Goal: Information Seeking & Learning: Learn about a topic

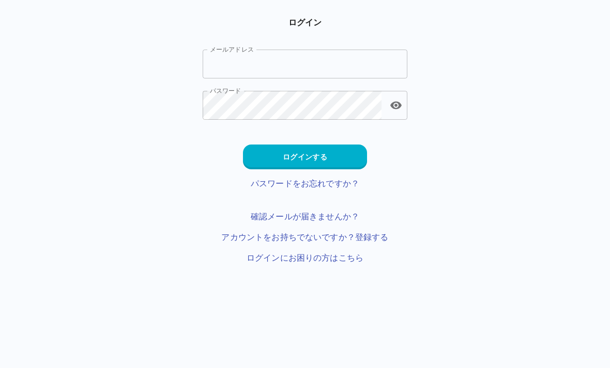
click at [369, 66] on input "メールアドレス" at bounding box center [305, 64] width 205 height 29
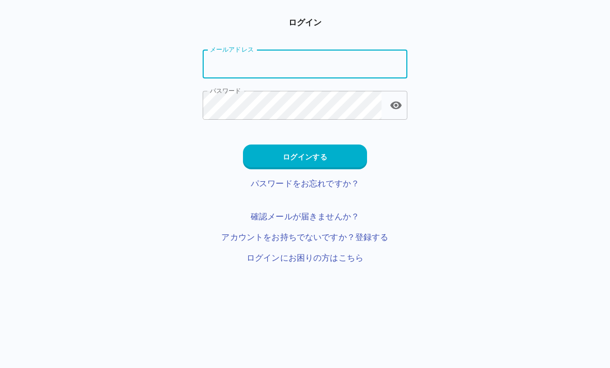
click at [296, 68] on input "メールアドレス" at bounding box center [305, 64] width 205 height 29
type input "**********"
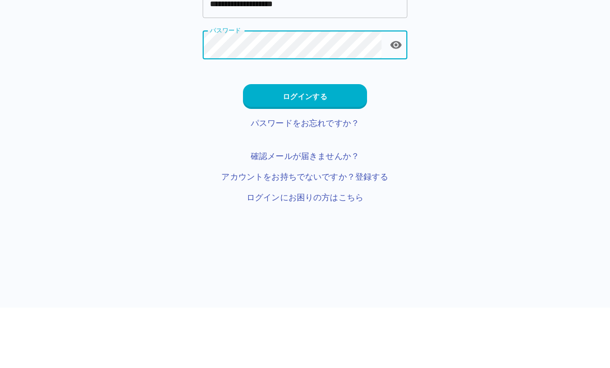
click at [341, 145] on button "ログインする" at bounding box center [305, 157] width 124 height 25
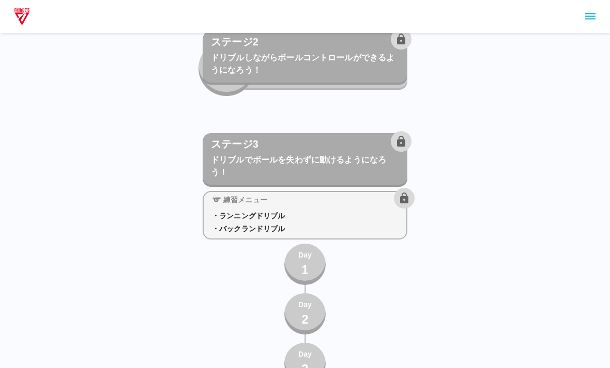
click at [423, 20] on icon "sidemenu" at bounding box center [590, 16] width 12 height 12
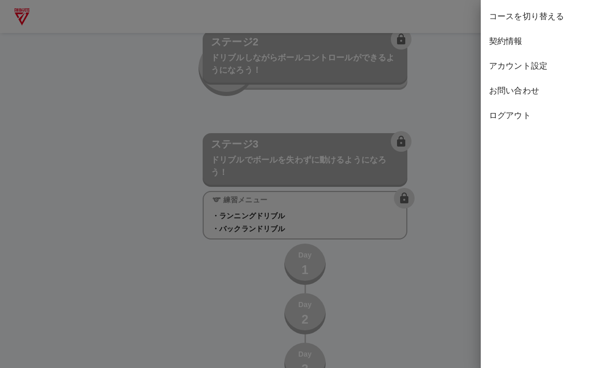
click at [423, 43] on span "契約情報" at bounding box center [545, 41] width 113 height 12
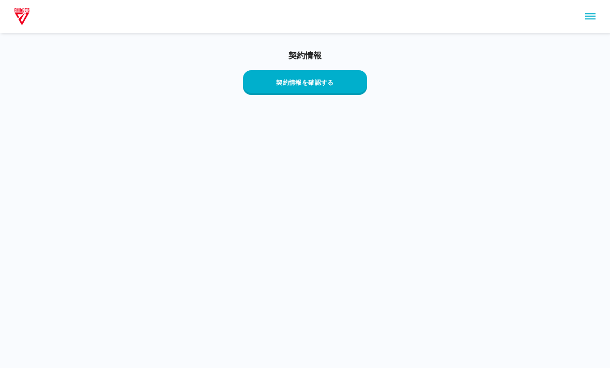
click at [357, 84] on button "契約情報を確認する" at bounding box center [305, 82] width 124 height 25
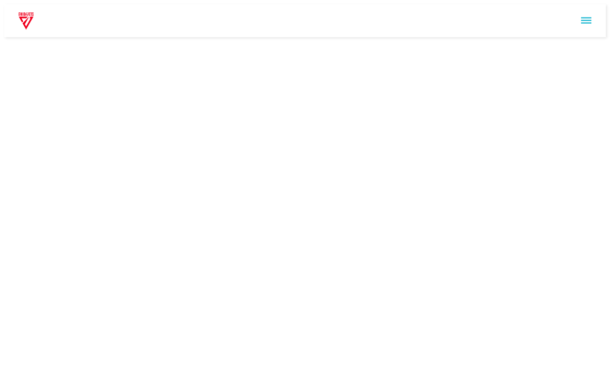
click at [24, 11] on img at bounding box center [26, 20] width 19 height 21
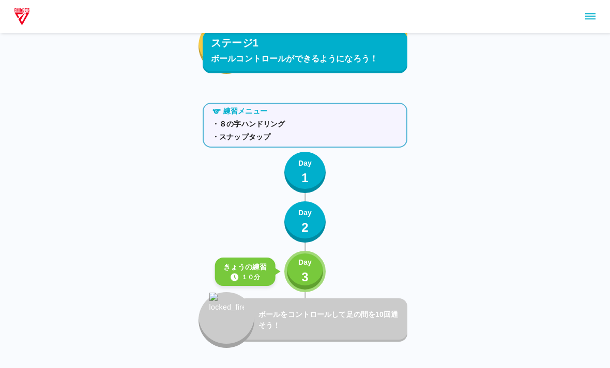
scroll to position [539, 0]
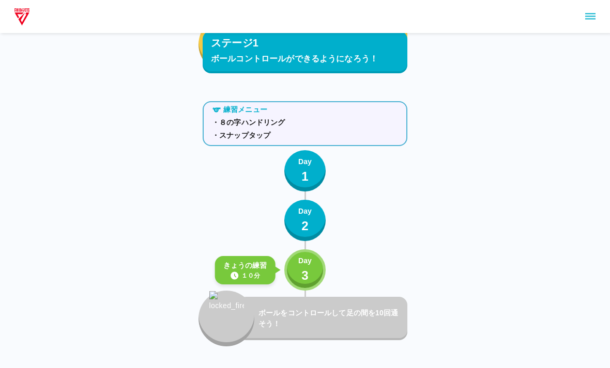
click at [325, 270] on button "Day 3" at bounding box center [304, 270] width 41 height 41
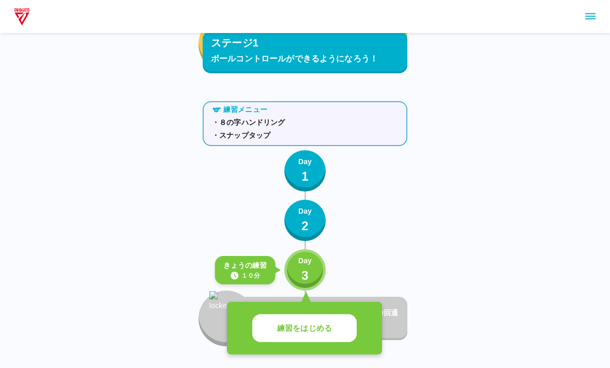
click at [342, 330] on button "練習をはじめる" at bounding box center [304, 329] width 104 height 28
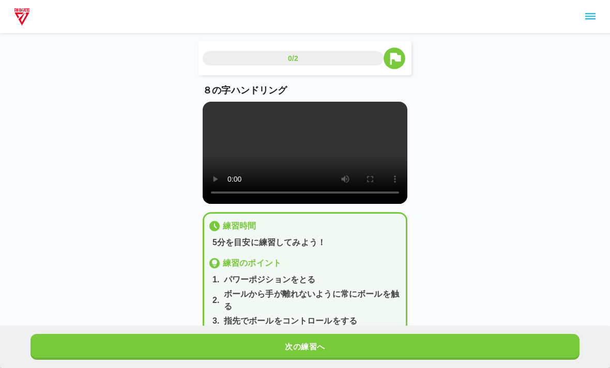
click at [280, 159] on video at bounding box center [305, 153] width 205 height 102
click at [363, 155] on video at bounding box center [305, 153] width 205 height 102
click at [222, 102] on video at bounding box center [305, 153] width 205 height 102
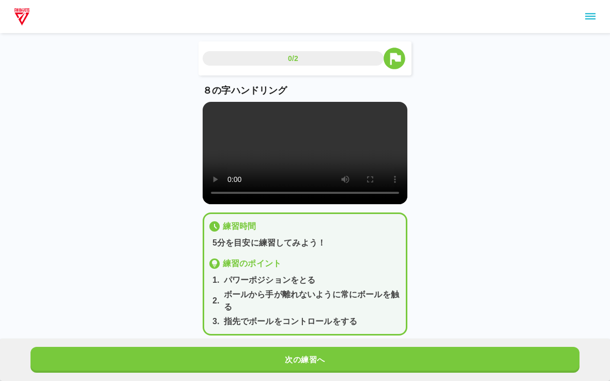
click at [208, 110] on video at bounding box center [305, 153] width 205 height 102
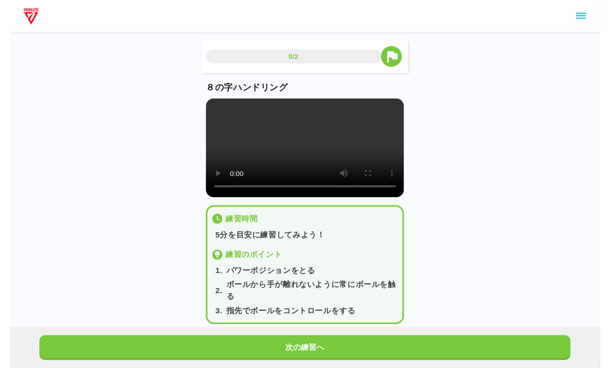
scroll to position [12, 0]
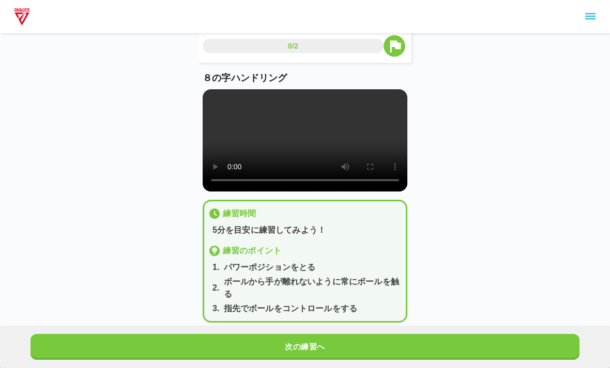
click at [377, 348] on button "次の練習へ" at bounding box center [304, 347] width 549 height 26
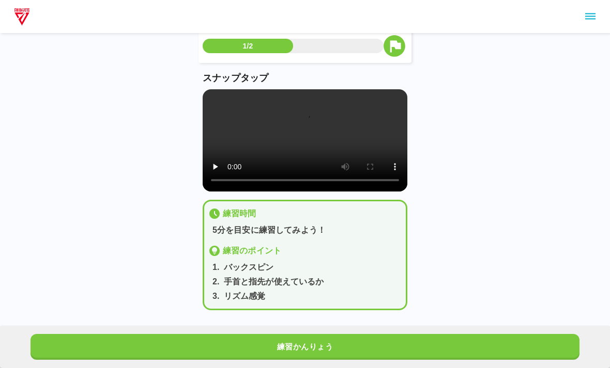
scroll to position [0, 0]
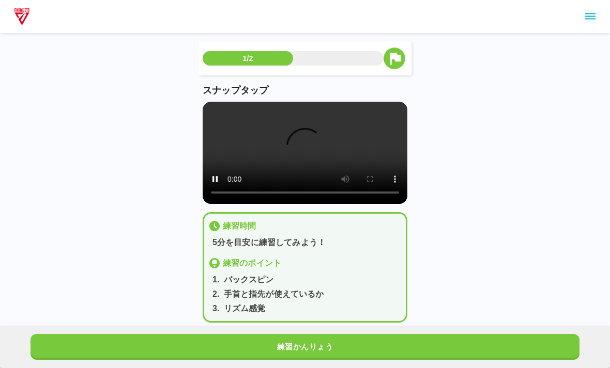
click at [296, 163] on video at bounding box center [305, 153] width 205 height 102
click at [203, 109] on video at bounding box center [305, 153] width 205 height 102
click at [218, 107] on video at bounding box center [305, 153] width 205 height 102
click at [216, 109] on video at bounding box center [305, 153] width 205 height 102
click at [221, 128] on video at bounding box center [305, 153] width 205 height 102
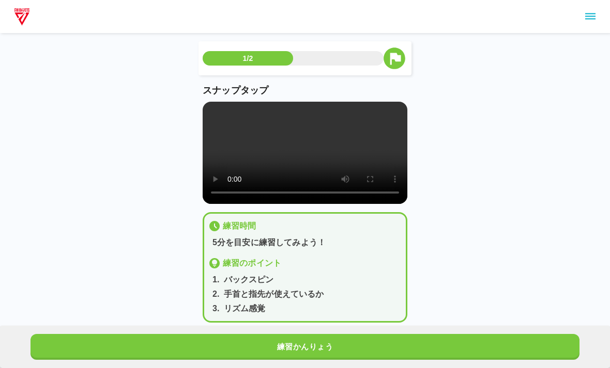
click at [199, 105] on main "1/2 スナップタップ 練習時間 5分を目安に練習してみよう！ 練習のポイント 1 . バックスピン 2 . 手首と指先が使えているか 3 . リズム感覚 練…" at bounding box center [304, 190] width 229 height 298
click at [218, 113] on video at bounding box center [305, 153] width 205 height 102
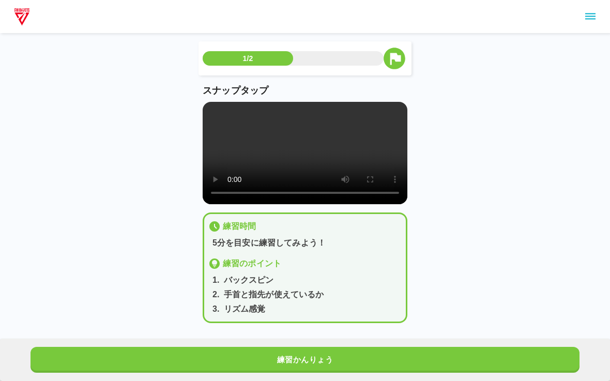
click at [208, 114] on video at bounding box center [305, 153] width 205 height 102
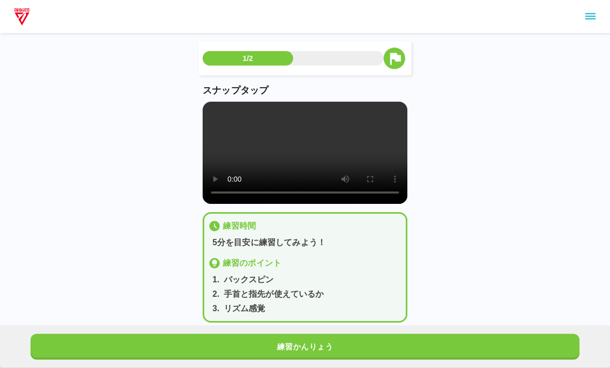
scroll to position [12, 0]
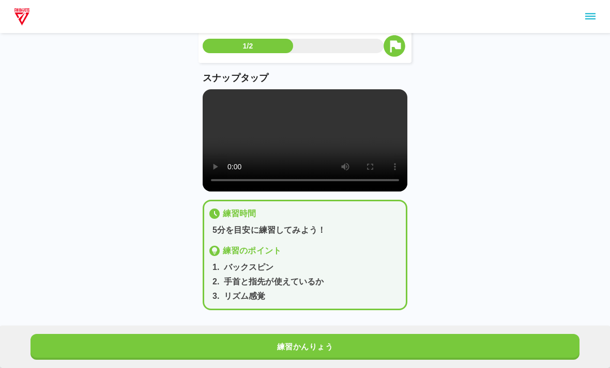
click at [395, 341] on button "練習かんりょう" at bounding box center [304, 347] width 549 height 26
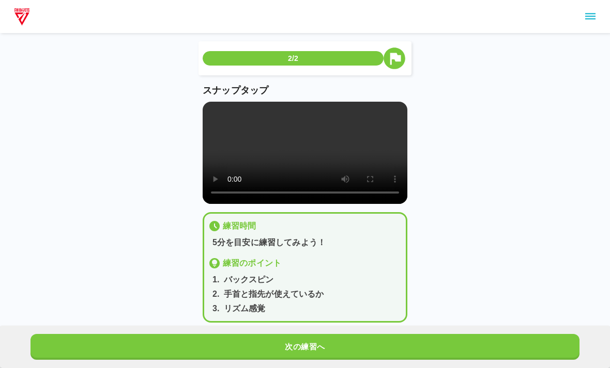
click at [423, 359] on button "次の練習へ" at bounding box center [304, 347] width 549 height 26
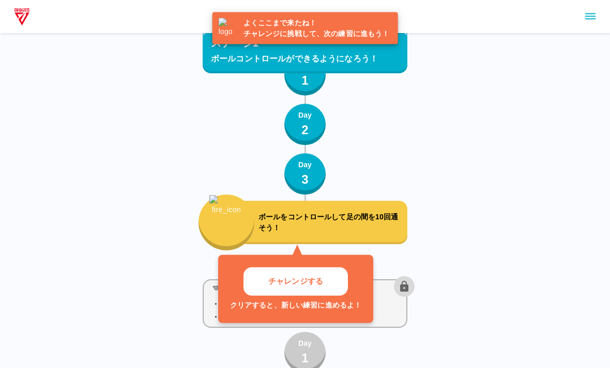
scroll to position [678, 0]
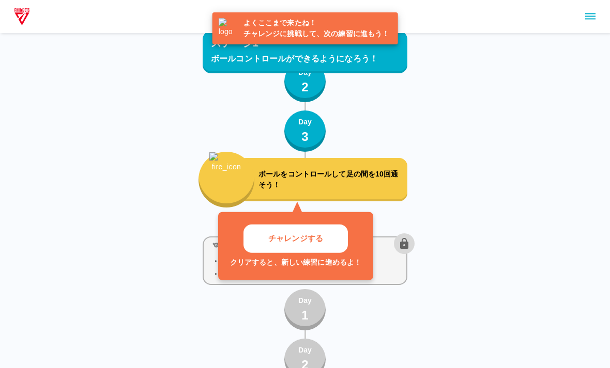
click at [302, 243] on p "チャレンジする" at bounding box center [295, 239] width 55 height 12
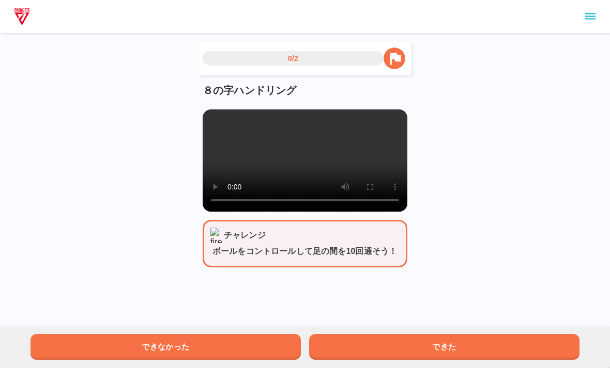
click at [290, 170] on video at bounding box center [305, 161] width 205 height 102
click at [423, 346] on button "できた" at bounding box center [444, 347] width 270 height 26
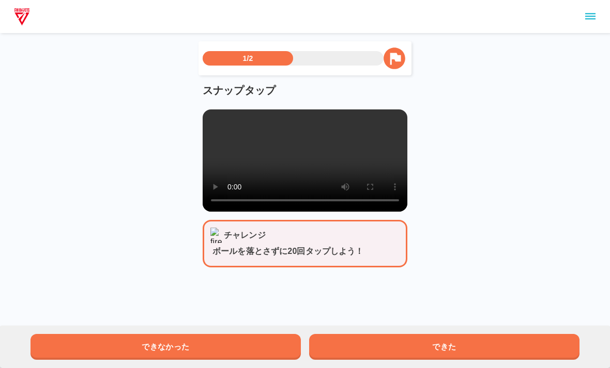
click at [423, 351] on button "できた" at bounding box center [444, 347] width 270 height 26
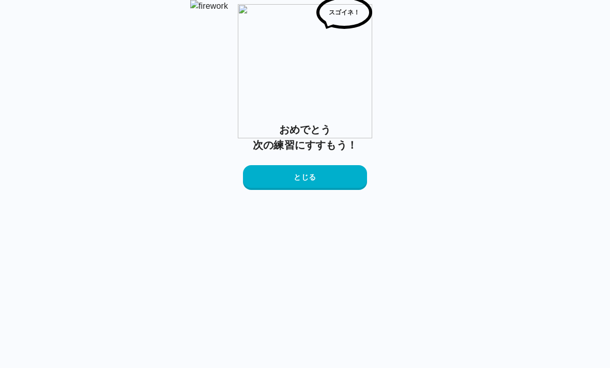
click at [332, 190] on button "とじる" at bounding box center [305, 177] width 124 height 25
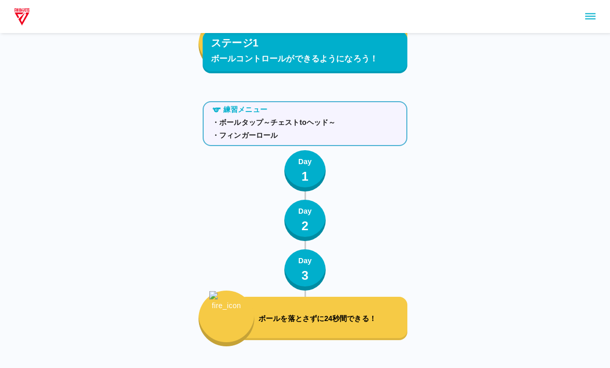
scroll to position [678, 0]
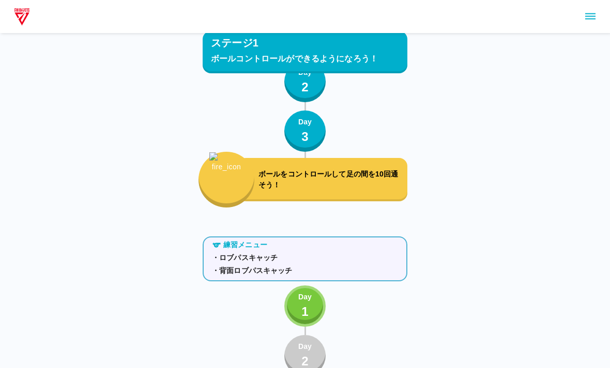
click at [310, 293] on p "Day" at bounding box center [304, 297] width 13 height 11
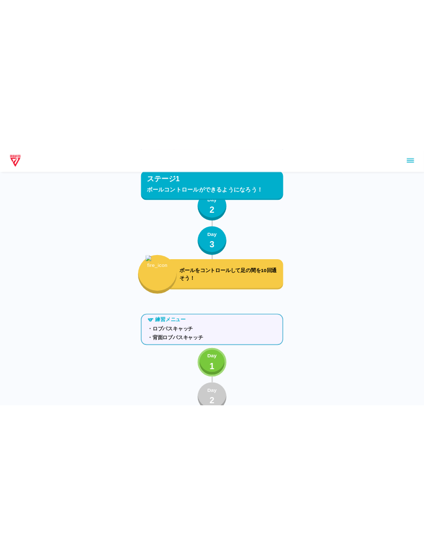
scroll to position [585, 0]
